Goal: Use online tool/utility

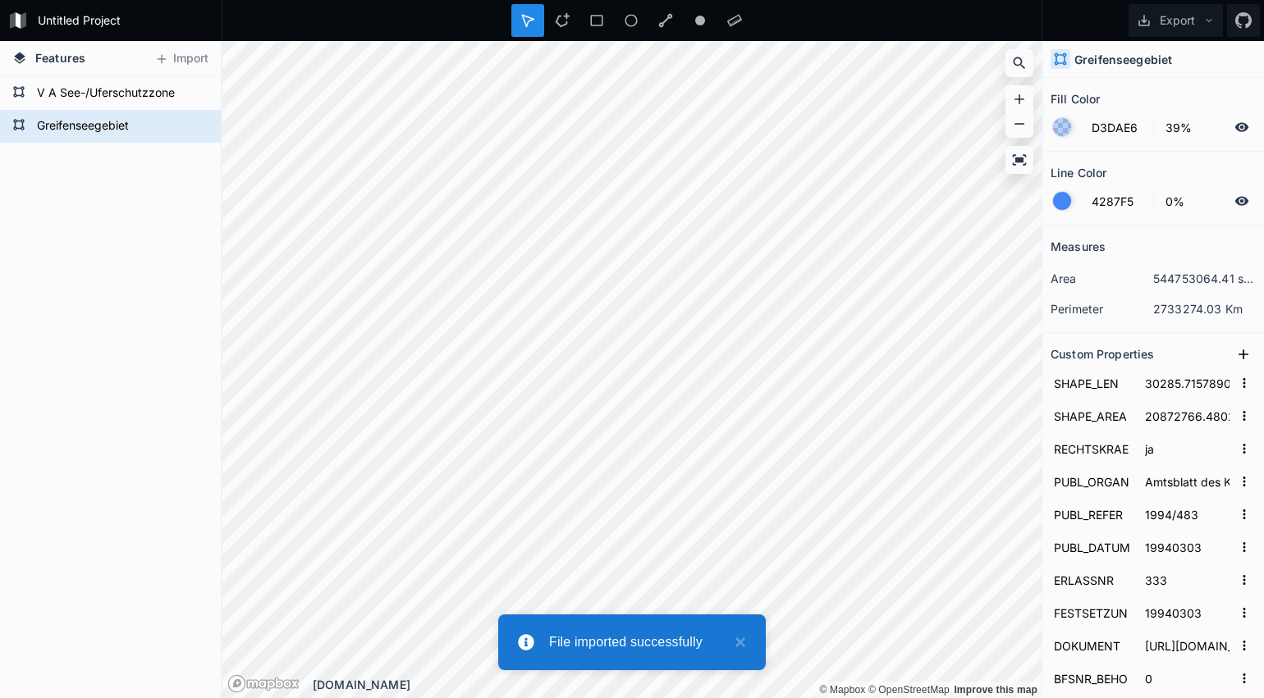
type input "4287F5"
type input "100%"
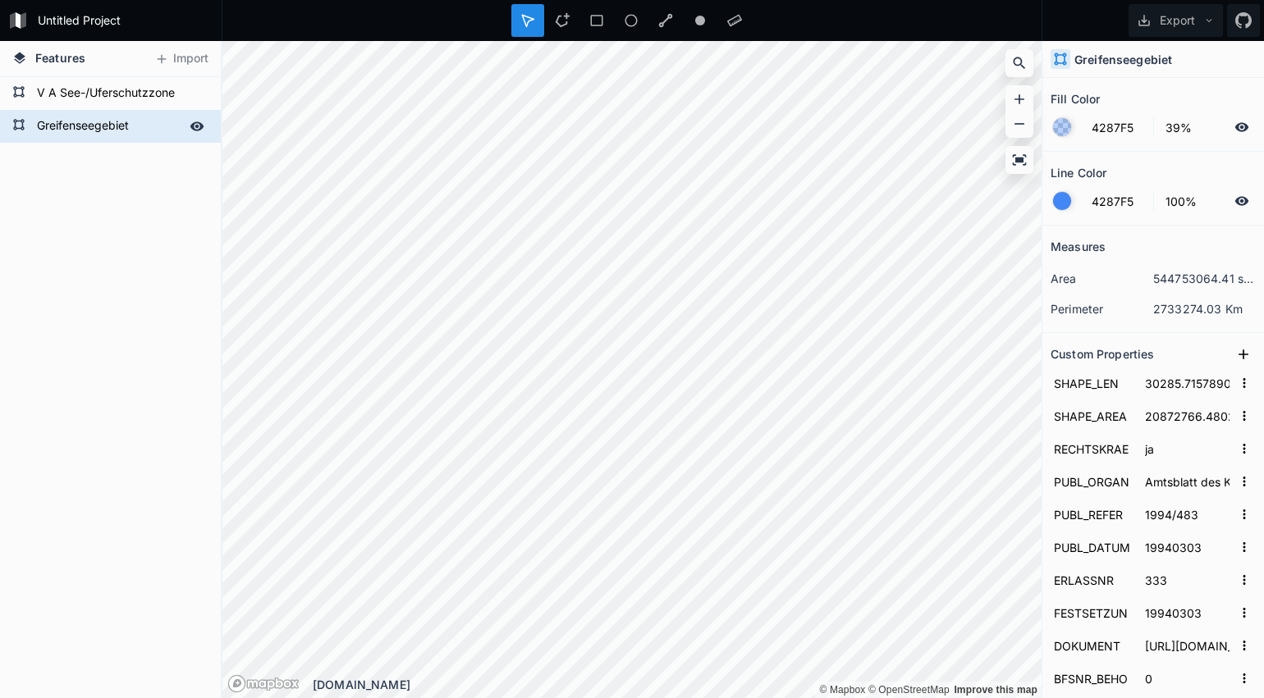
click at [117, 126] on form "Greifenseegebiet" at bounding box center [108, 126] width 153 height 25
click at [85, 77] on div "V A See-/Uferschutzzone" at bounding box center [110, 93] width 221 height 33
type input "D3DAE6"
type input "0%"
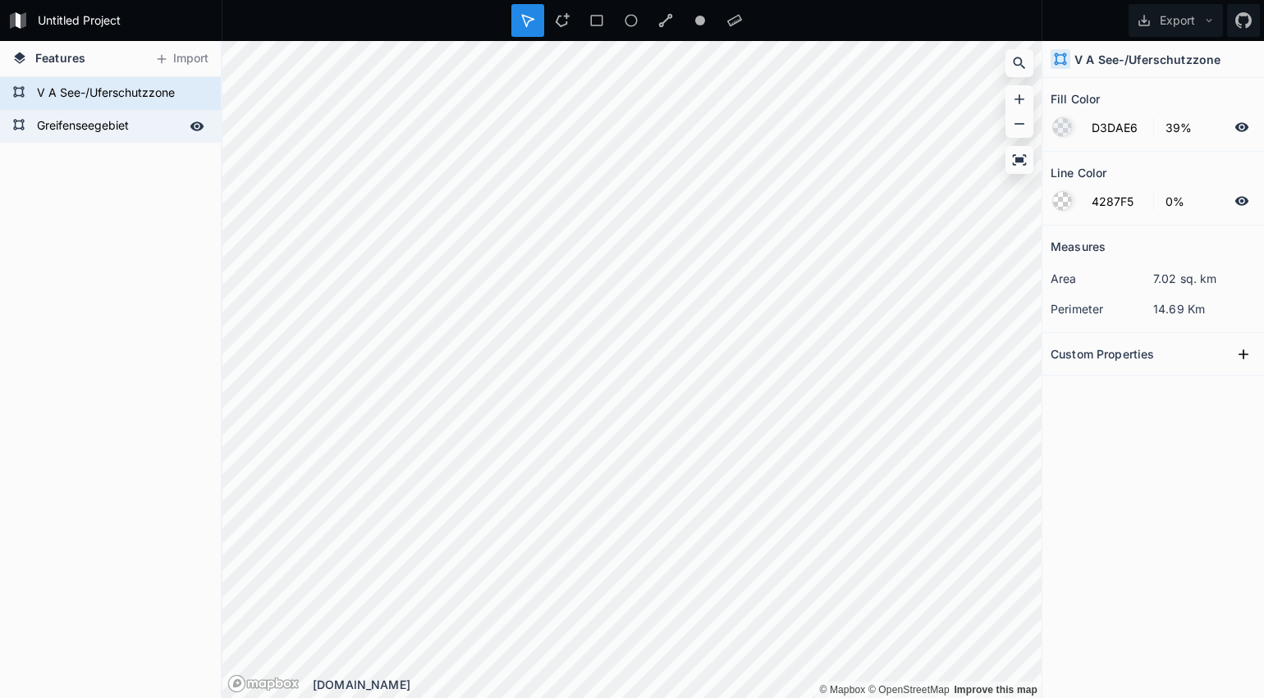
click at [114, 135] on form "Greifenseegebiet" at bounding box center [108, 126] width 153 height 25
type input "4287F5"
type input "100%"
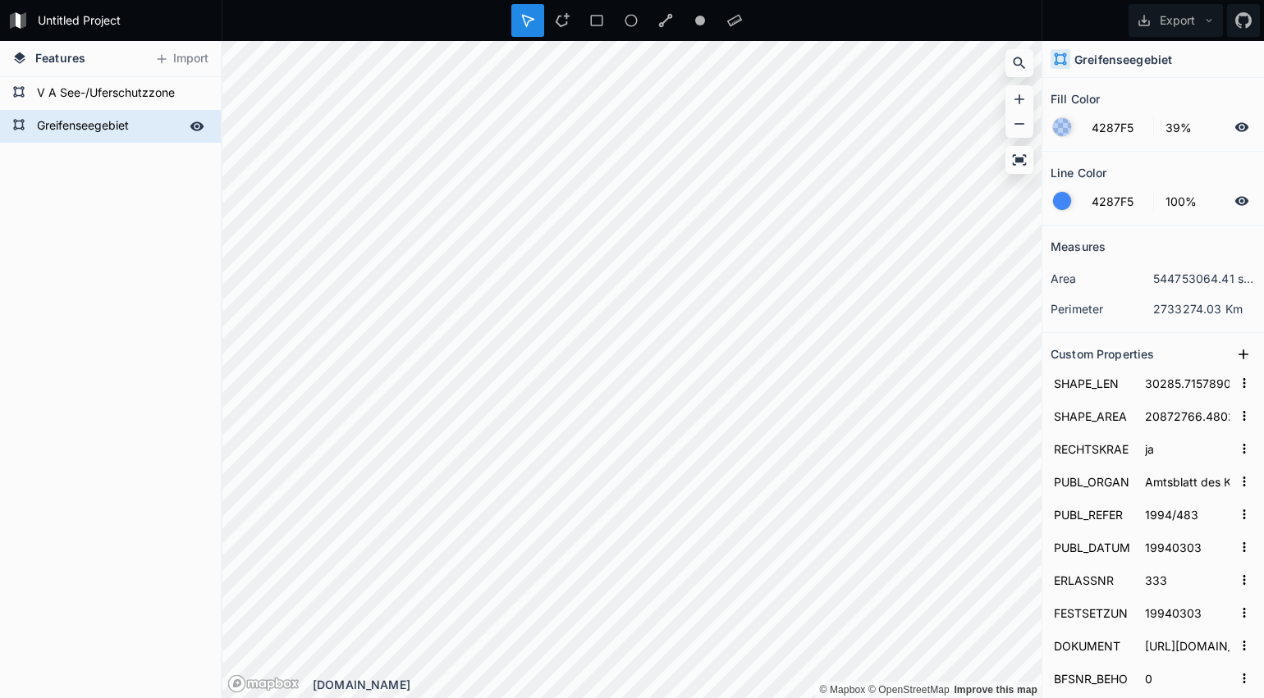
drag, startPoint x: 196, startPoint y: 130, endPoint x: 212, endPoint y: 136, distance: 16.9
click at [196, 130] on icon at bounding box center [197, 125] width 14 height 9
click at [195, 97] on icon at bounding box center [197, 93] width 14 height 9
click at [198, 96] on icon at bounding box center [197, 93] width 15 height 15
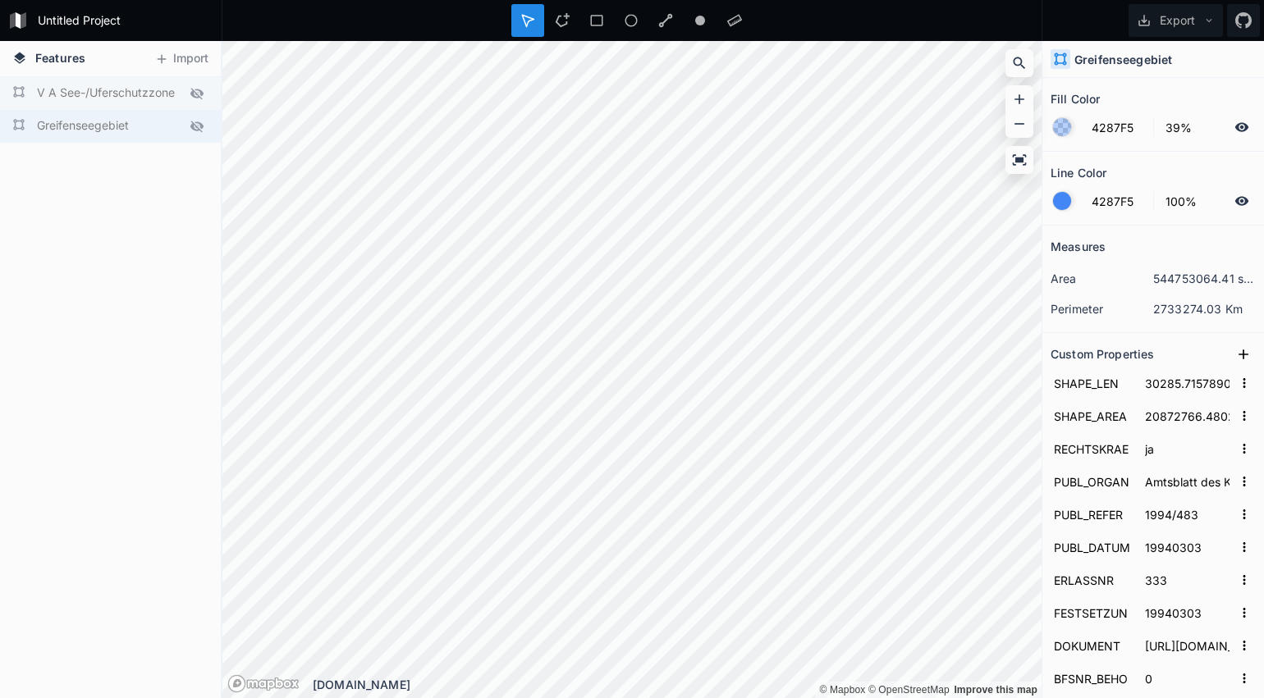
click at [198, 96] on icon at bounding box center [197, 93] width 15 height 15
click at [143, 126] on form "Greifenseegebiet" at bounding box center [108, 126] width 153 height 25
drag, startPoint x: 198, startPoint y: 160, endPoint x: 210, endPoint y: 160, distance: 12.3
click at [198, 160] on div "Delete" at bounding box center [235, 152] width 164 height 34
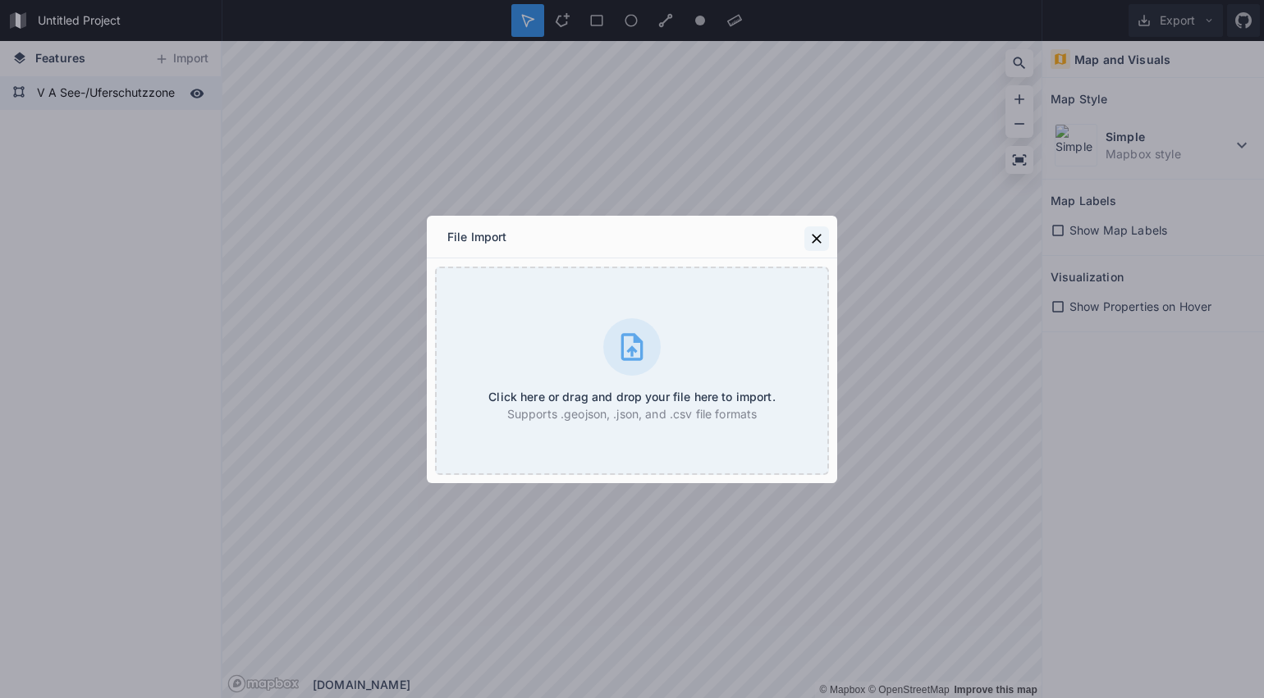
click at [830, 241] on div "File Import" at bounding box center [632, 237] width 410 height 43
click at [814, 240] on icon at bounding box center [817, 239] width 10 height 10
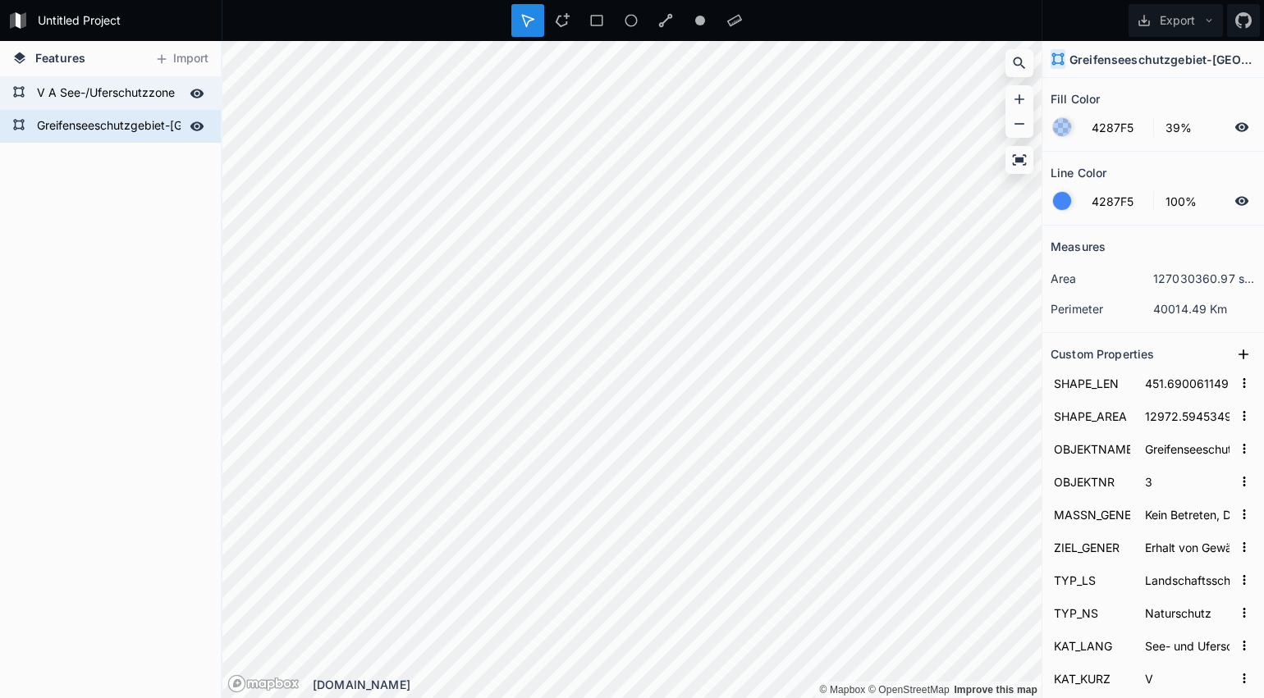
click at [123, 127] on form "Greifenseeschutzgebiet-[GEOGRAPHIC_DATA]" at bounding box center [108, 126] width 153 height 25
click at [125, 97] on form "V A See-/Uferschutzzone" at bounding box center [108, 93] width 153 height 25
type input "D3DAE6"
type input "0%"
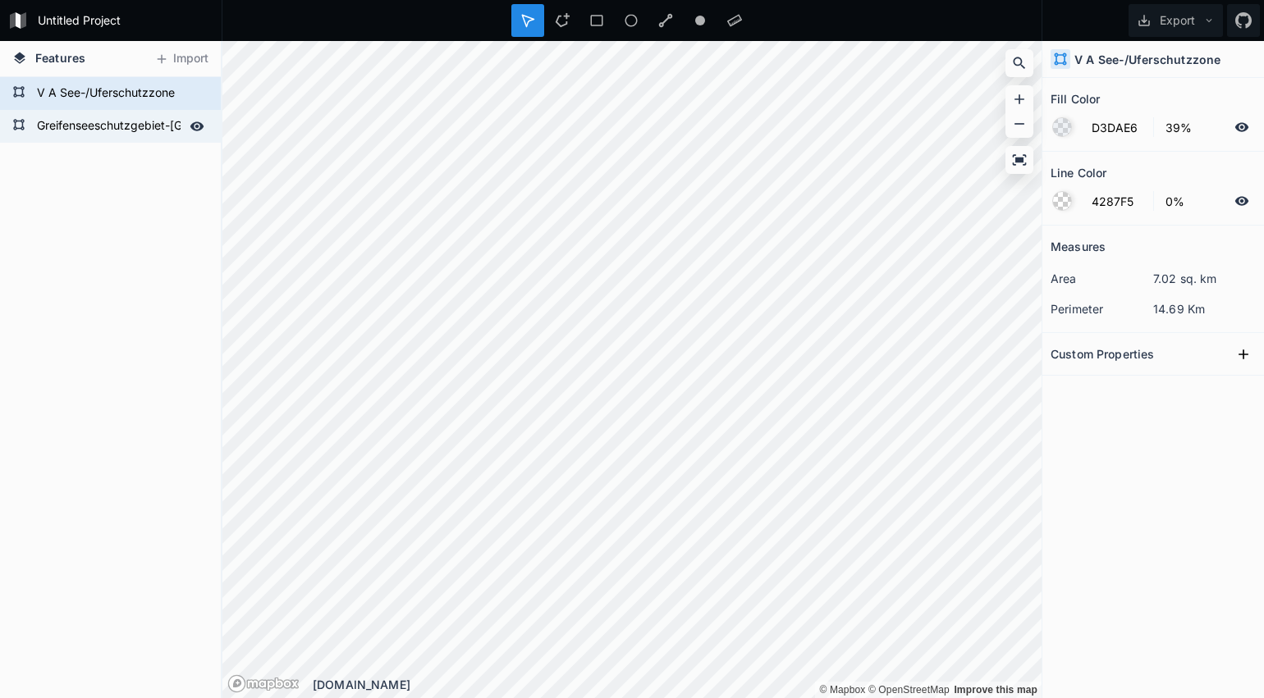
drag, startPoint x: 115, startPoint y: 130, endPoint x: 123, endPoint y: 133, distance: 8.6
click at [115, 130] on form "Greifenseeschutzgebiet-[GEOGRAPHIC_DATA]" at bounding box center [108, 126] width 153 height 25
type input "4287F5"
type input "100%"
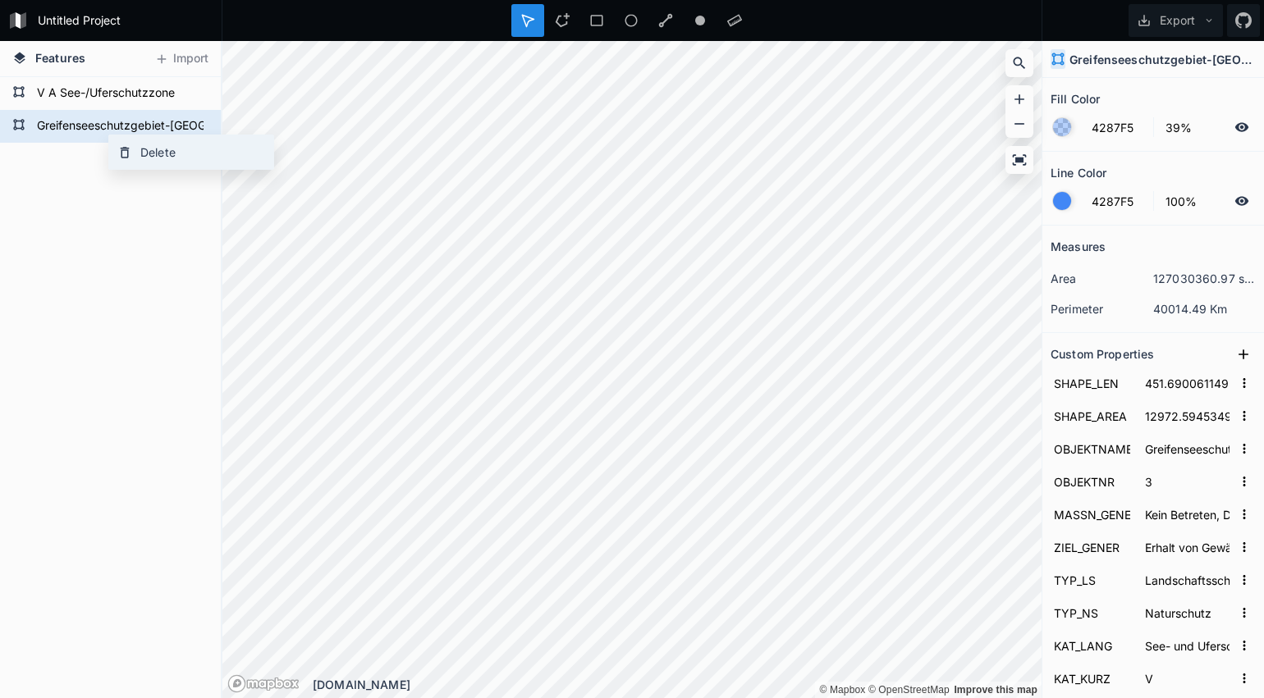
click at [130, 148] on icon at bounding box center [124, 152] width 15 height 15
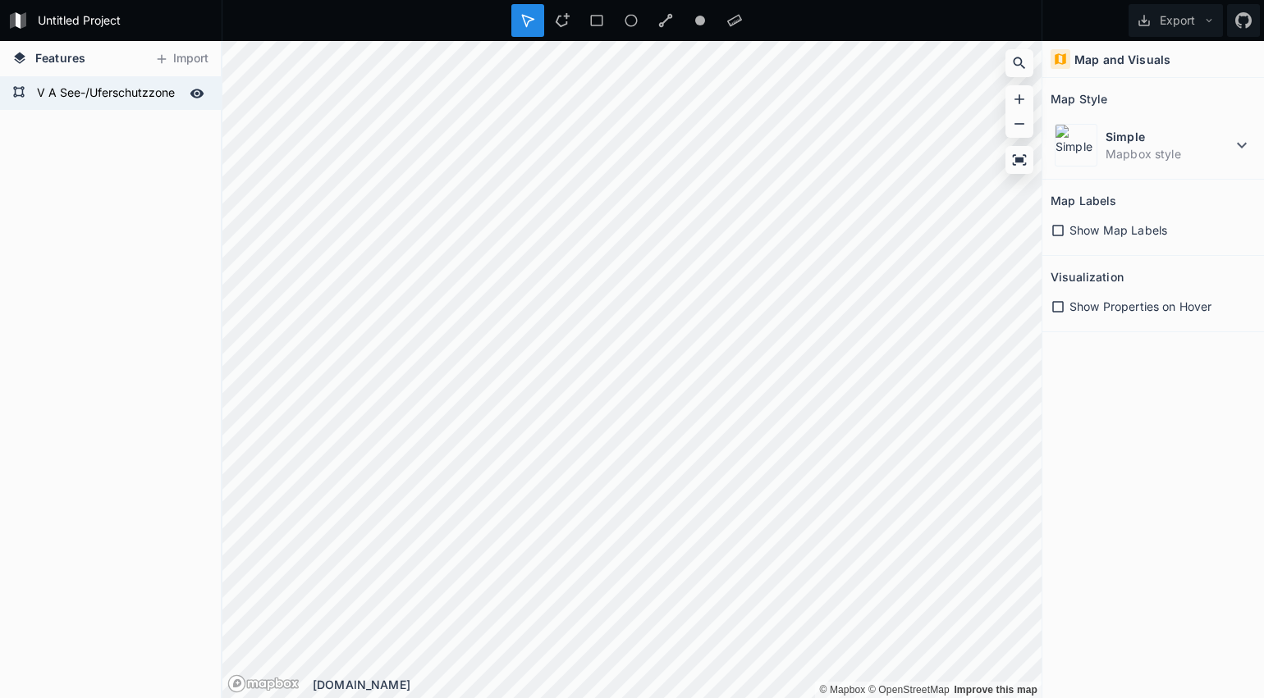
click at [48, 89] on form "V A See-/Uferschutzzone" at bounding box center [108, 93] width 153 height 25
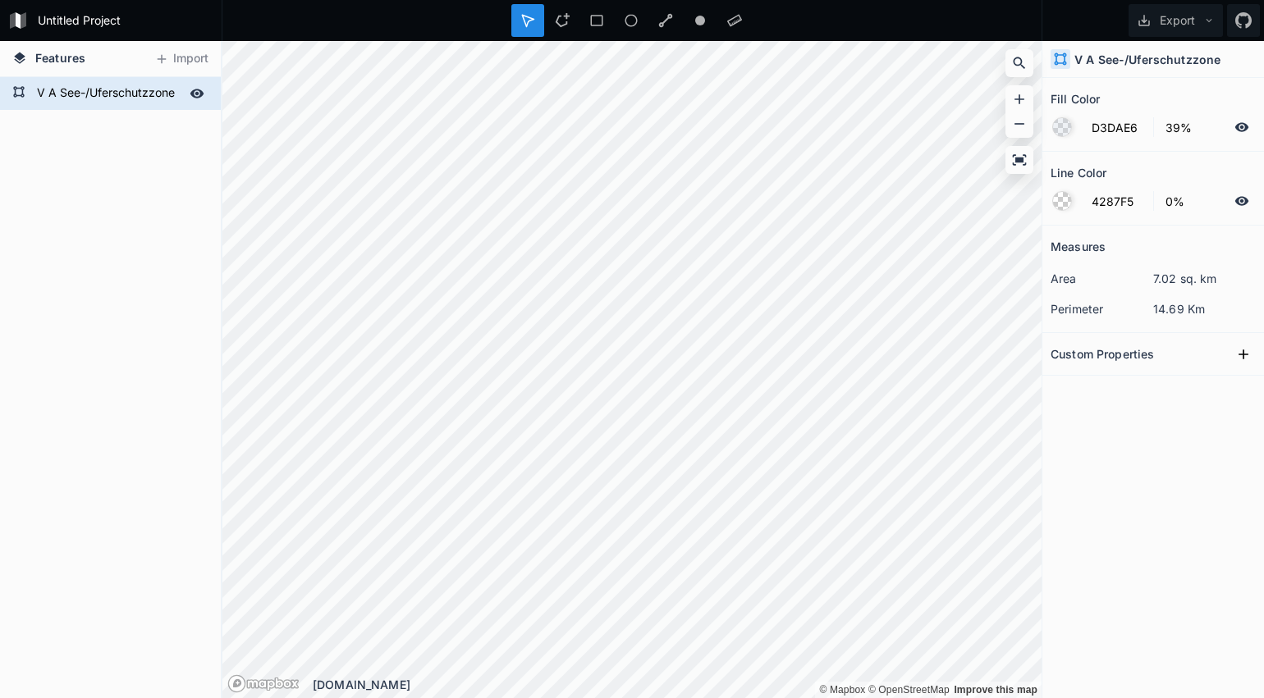
click at [57, 81] on form "V A See-/Uferschutzzone" at bounding box center [108, 93] width 153 height 25
click at [72, 142] on div "Greifenseeschutzgebiet-Fällanden V A See-/Uferschutzzone" at bounding box center [110, 387] width 221 height 621
click at [1153, 278] on div "Features Import Greifenseeschutzgebiet-Fällanden V A See-/Uferschutzzone © Mapb…" at bounding box center [632, 369] width 1264 height 657
type input "4287F5"
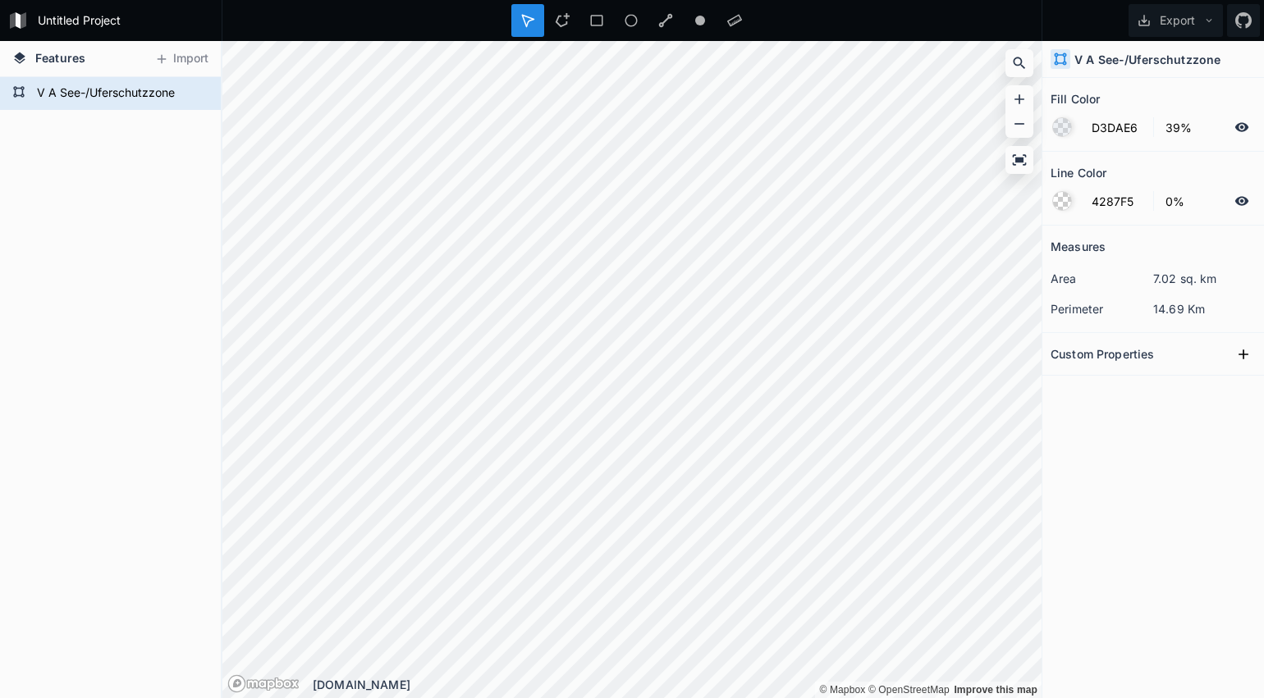
type input "100%"
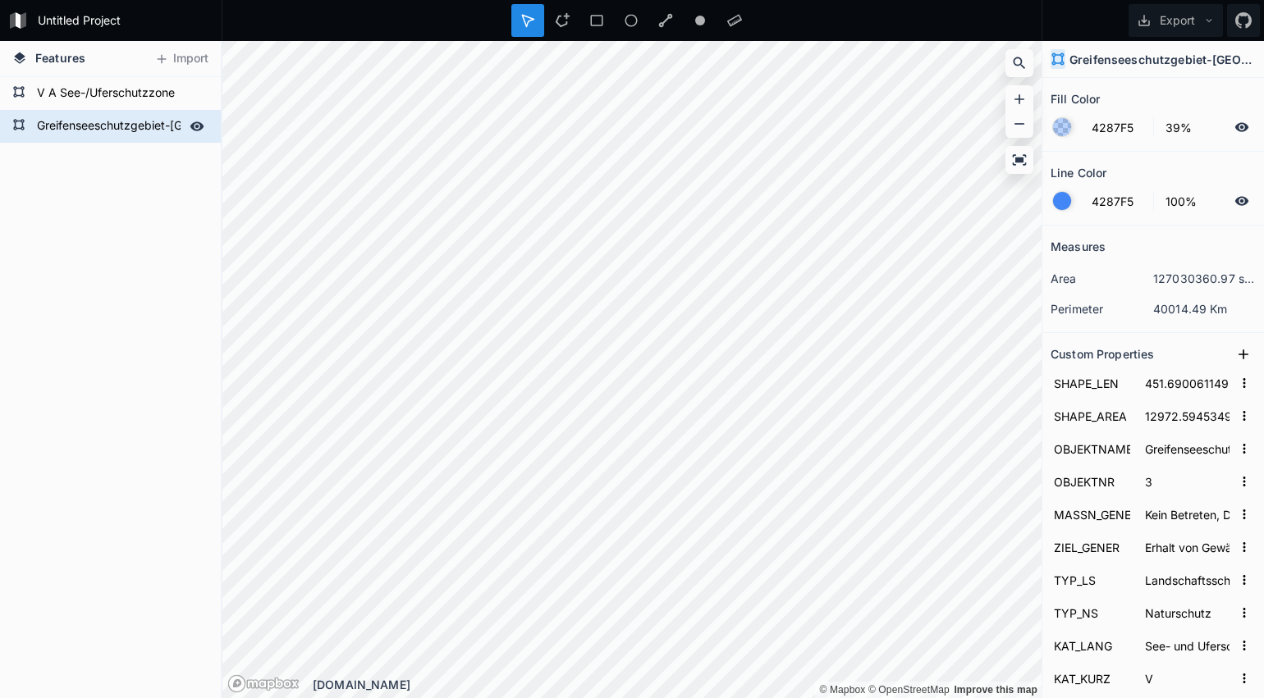
click at [194, 128] on icon at bounding box center [197, 126] width 15 height 15
click at [195, 128] on icon at bounding box center [197, 126] width 15 height 15
click at [199, 128] on icon at bounding box center [197, 126] width 15 height 15
click at [0, 0] on icon at bounding box center [0, 0] width 0 height 0
click at [199, 98] on icon at bounding box center [196, 93] width 13 height 11
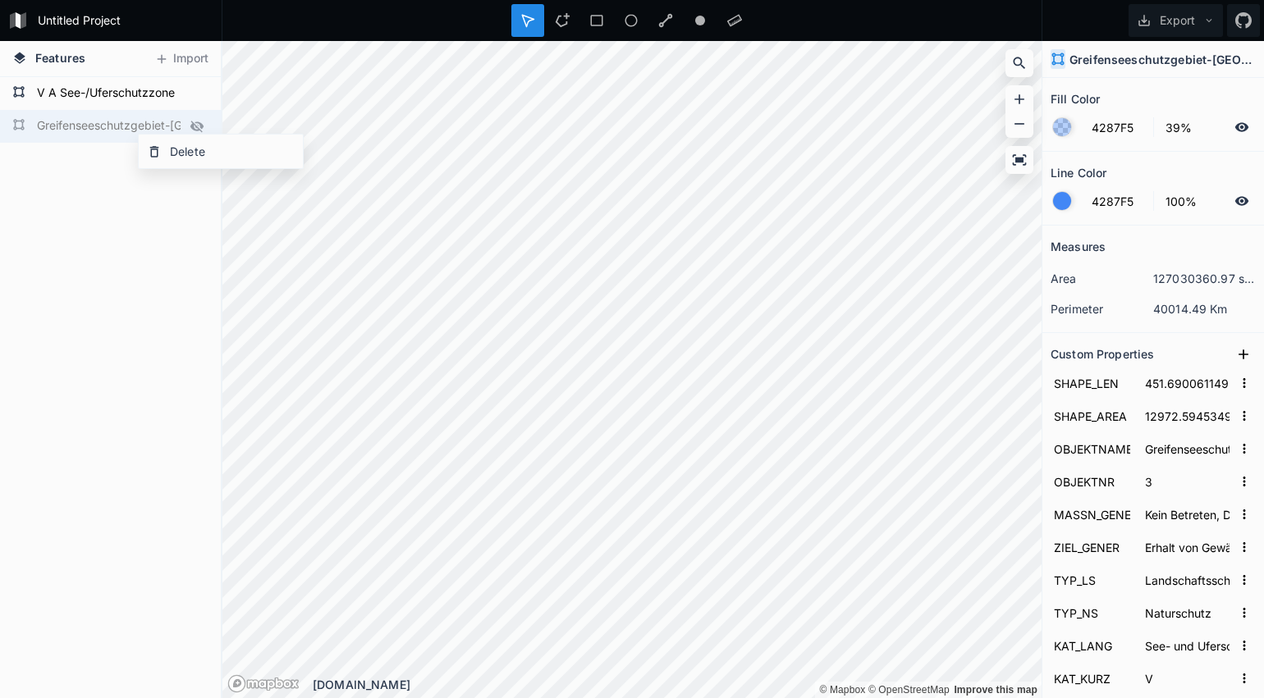
drag, startPoint x: 177, startPoint y: 151, endPoint x: 196, endPoint y: 155, distance: 19.3
click at [179, 152] on div "Delete" at bounding box center [221, 152] width 164 height 34
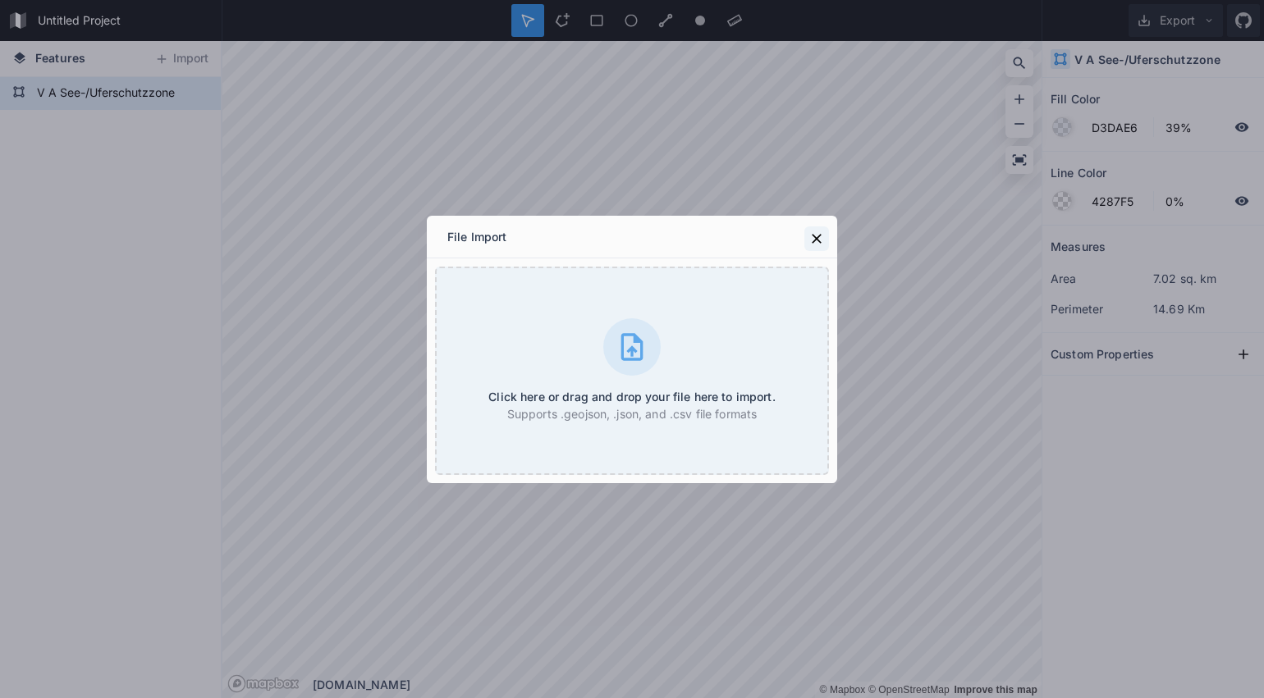
click at [821, 238] on icon at bounding box center [816, 239] width 16 height 16
click at [818, 236] on icon at bounding box center [816, 239] width 16 height 16
